Goal: Find specific page/section: Find specific page/section

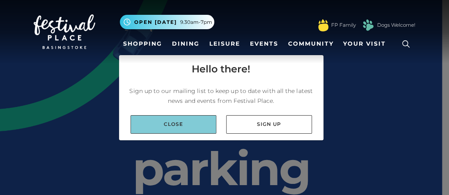
click at [204, 125] on link "Close" at bounding box center [174, 124] width 86 height 18
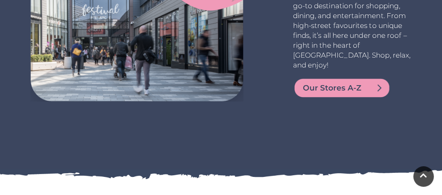
scroll to position [1767, 0]
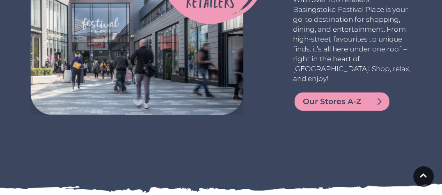
click at [339, 96] on span "Our Stores A-Z" at bounding box center [352, 102] width 99 height 12
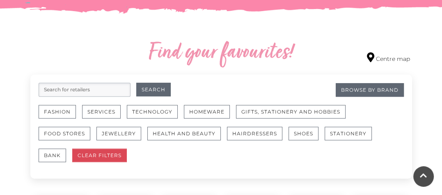
scroll to position [493, 0]
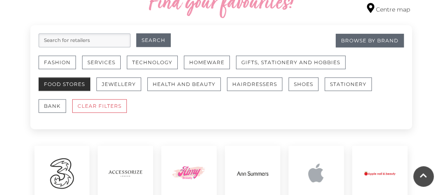
click at [59, 83] on button "Food Stores" at bounding box center [65, 84] width 52 height 14
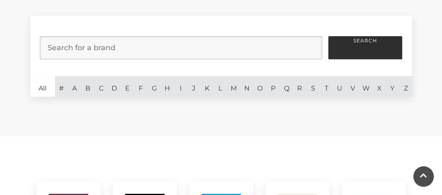
scroll to position [247, 0]
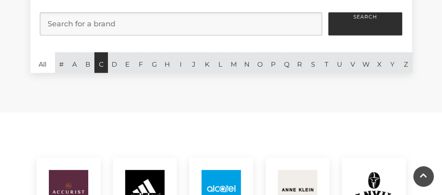
click at [102, 66] on link "C" at bounding box center [100, 62] width 13 height 21
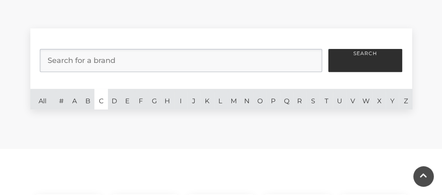
scroll to position [205, 0]
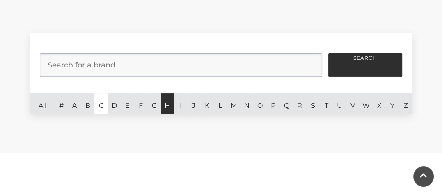
click at [165, 104] on link "H" at bounding box center [167, 103] width 13 height 21
